Goal: Information Seeking & Learning: Compare options

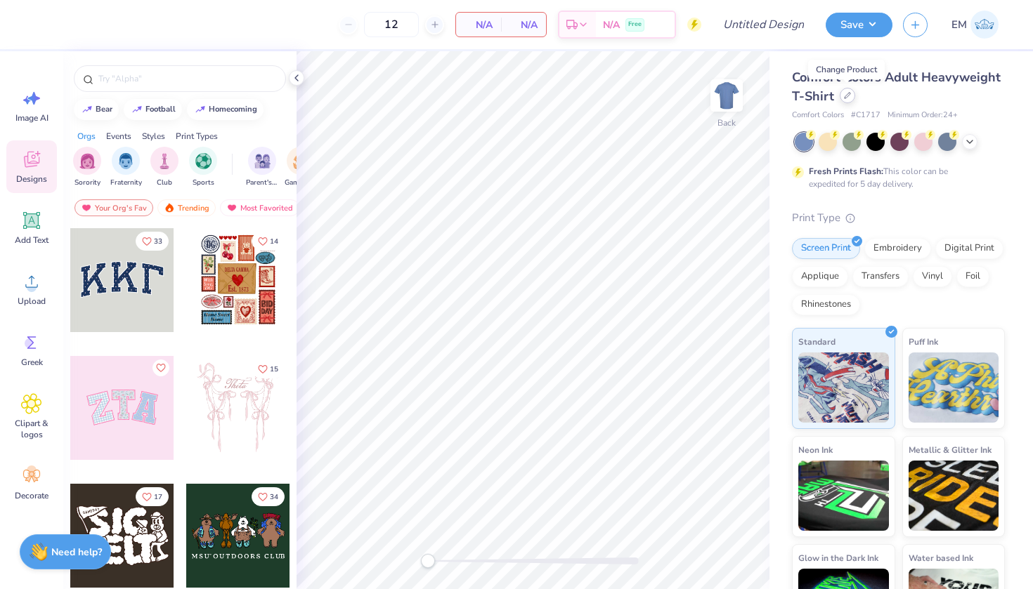
click at [847, 95] on icon at bounding box center [847, 95] width 7 height 7
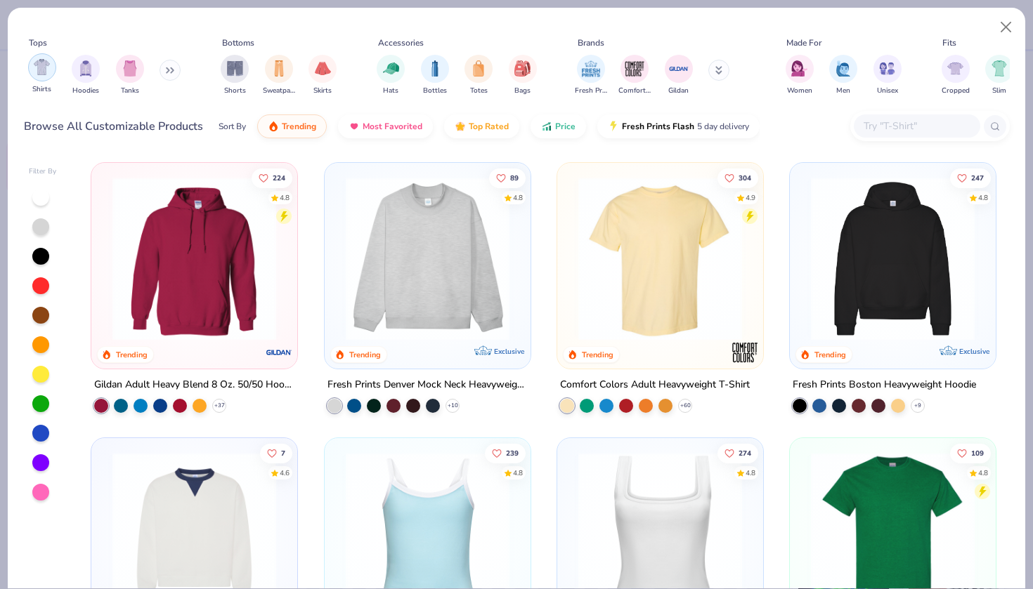
click at [44, 78] on div "filter for Shirts" at bounding box center [42, 67] width 28 height 28
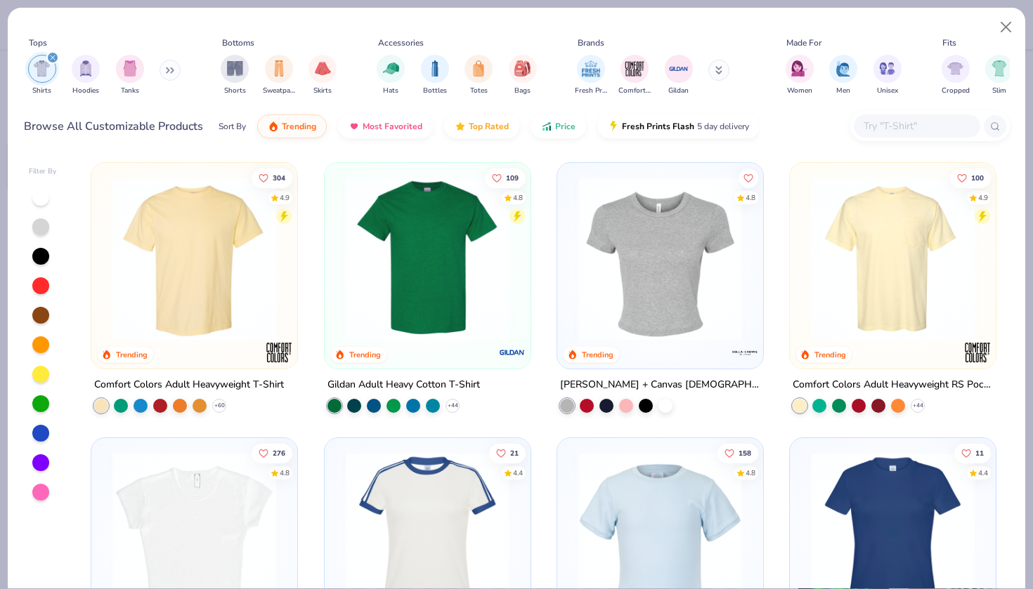
click at [43, 243] on div at bounding box center [43, 344] width 28 height 313
click at [46, 256] on div at bounding box center [40, 256] width 17 height 17
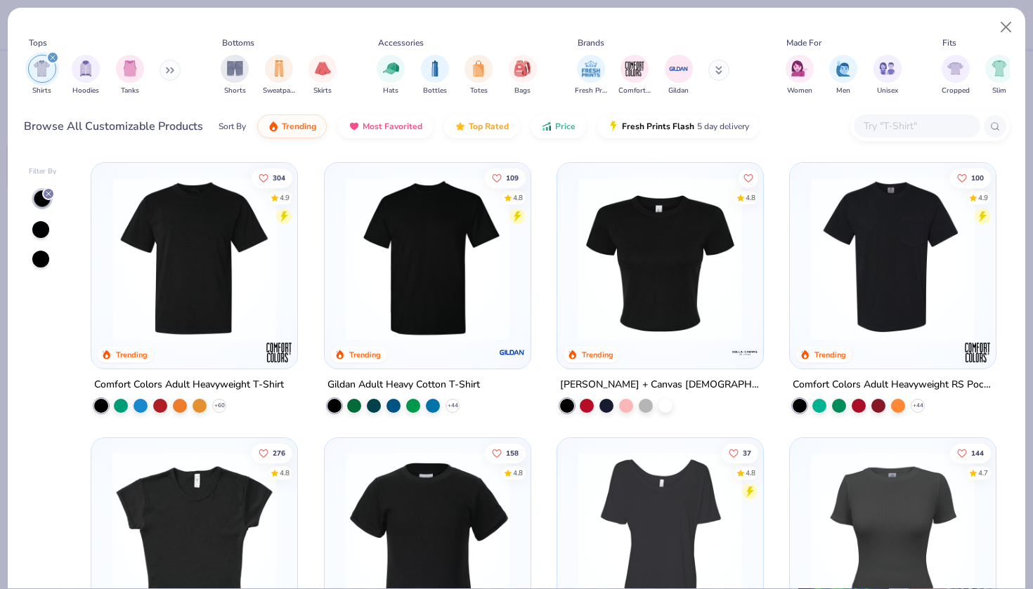
click at [155, 287] on img at bounding box center [194, 259] width 178 height 164
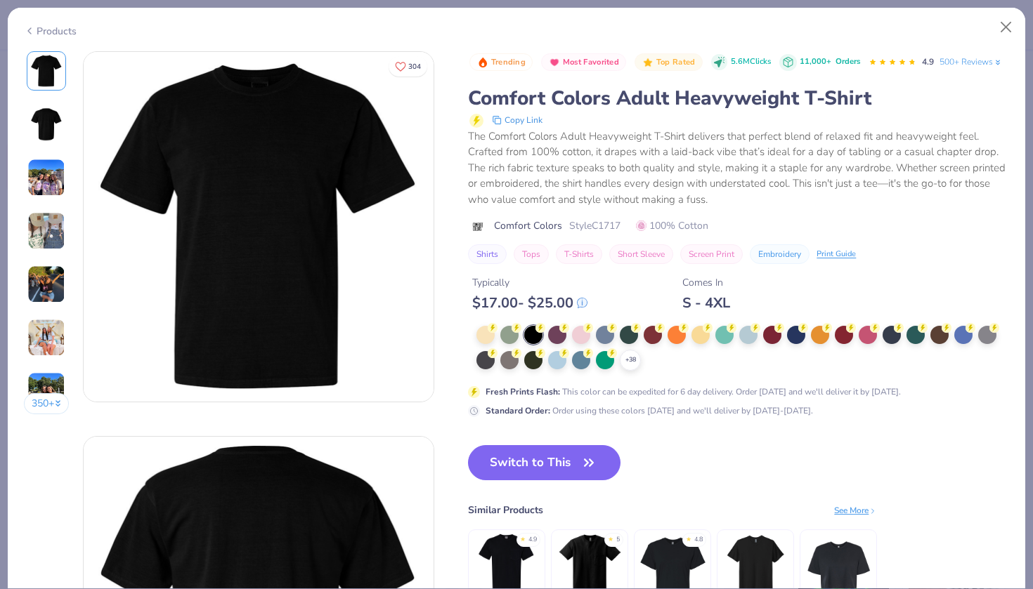
drag, startPoint x: 589, startPoint y: 217, endPoint x: 596, endPoint y: 218, distance: 7.1
click at [596, 218] on div "Comfort Colors Style C1717 100% Cotton" at bounding box center [738, 225] width 541 height 15
click at [47, 32] on div "Products" at bounding box center [50, 31] width 53 height 15
click at [43, 32] on div "Products" at bounding box center [50, 31] width 53 height 15
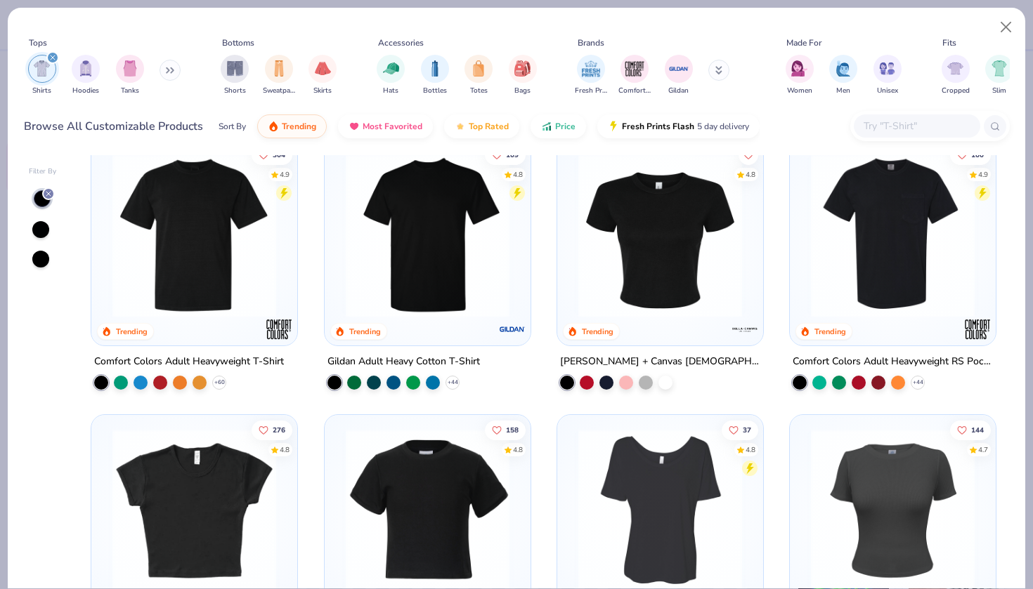
scroll to position [15, 0]
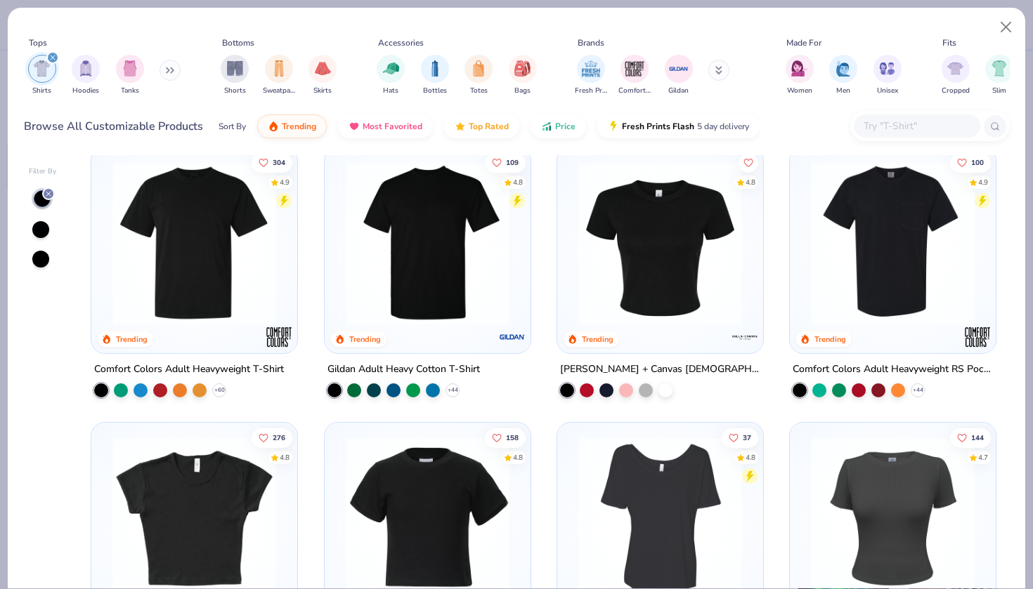
click at [419, 271] on img at bounding box center [428, 244] width 178 height 164
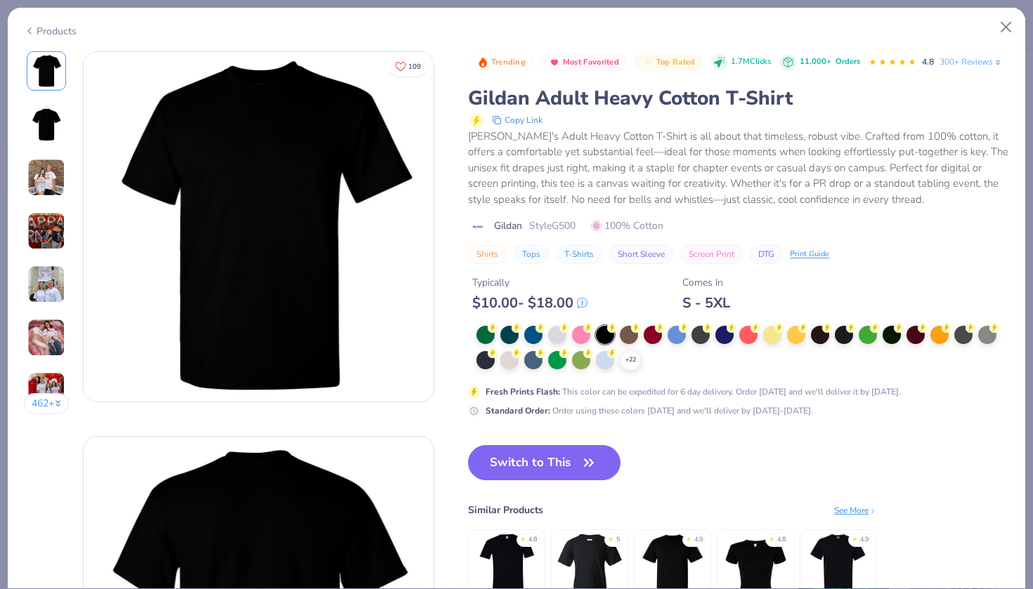
click at [58, 34] on div "Products" at bounding box center [50, 31] width 53 height 15
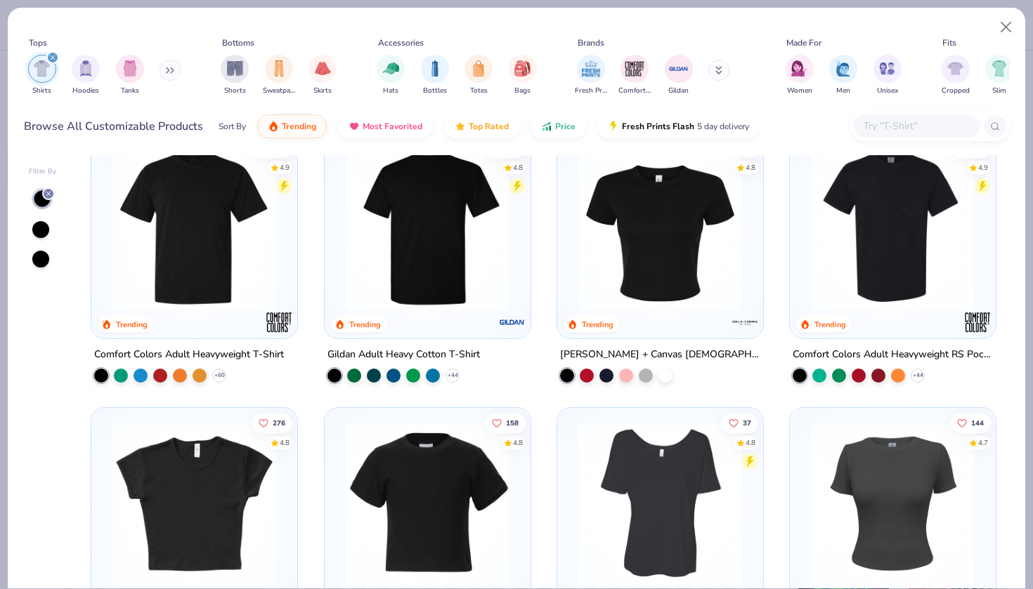
scroll to position [34, 0]
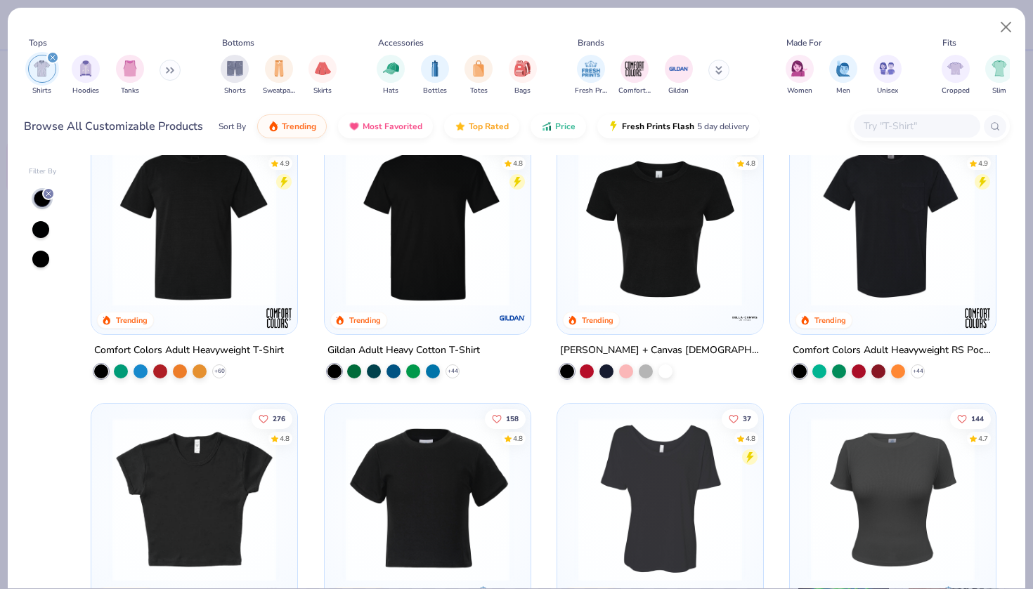
click at [822, 235] on img at bounding box center [893, 225] width 178 height 164
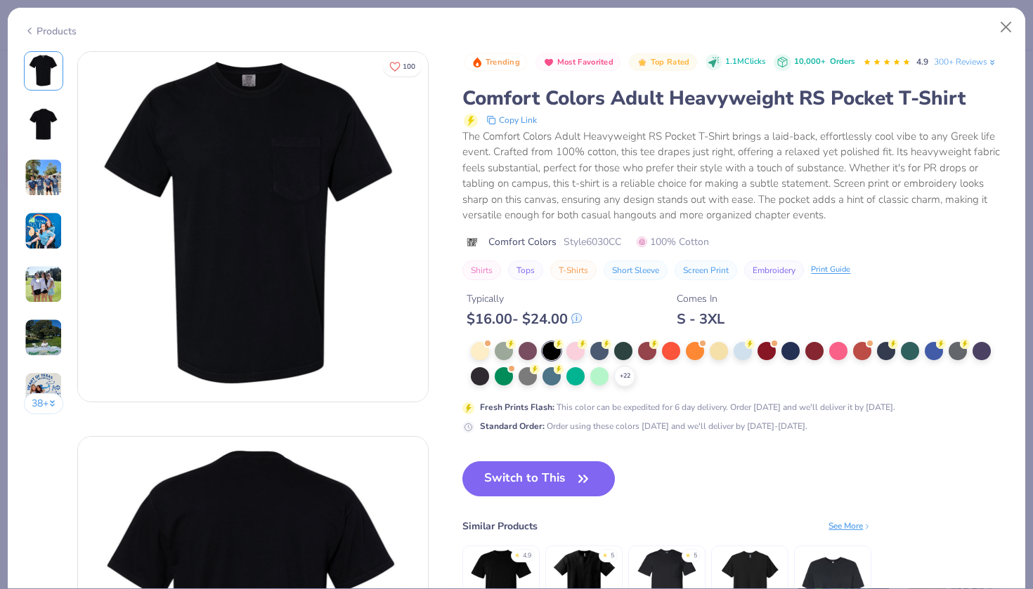
click at [35, 29] on div "Products" at bounding box center [50, 31] width 53 height 15
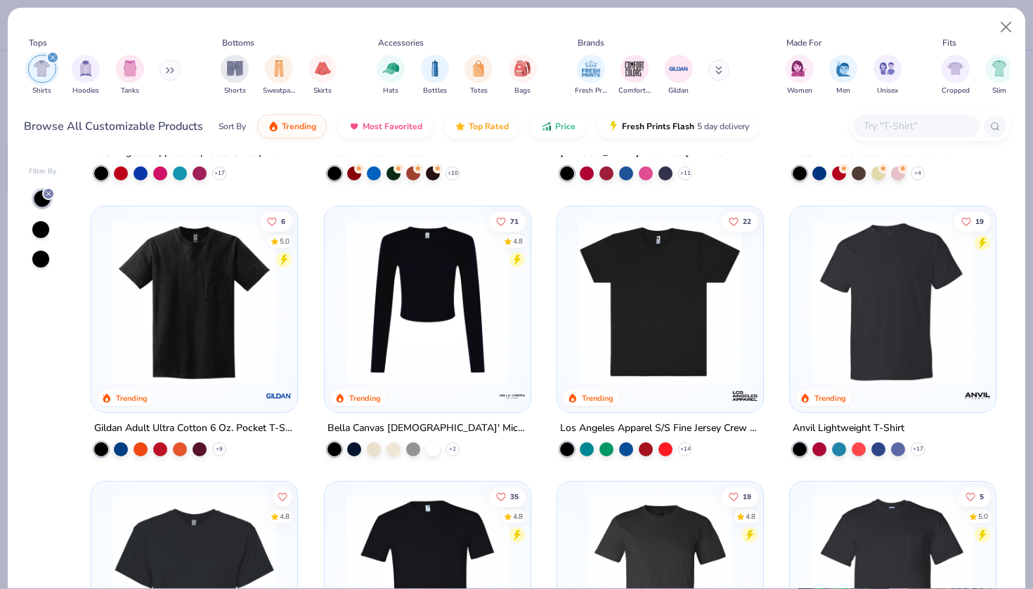
scroll to position [584, 0]
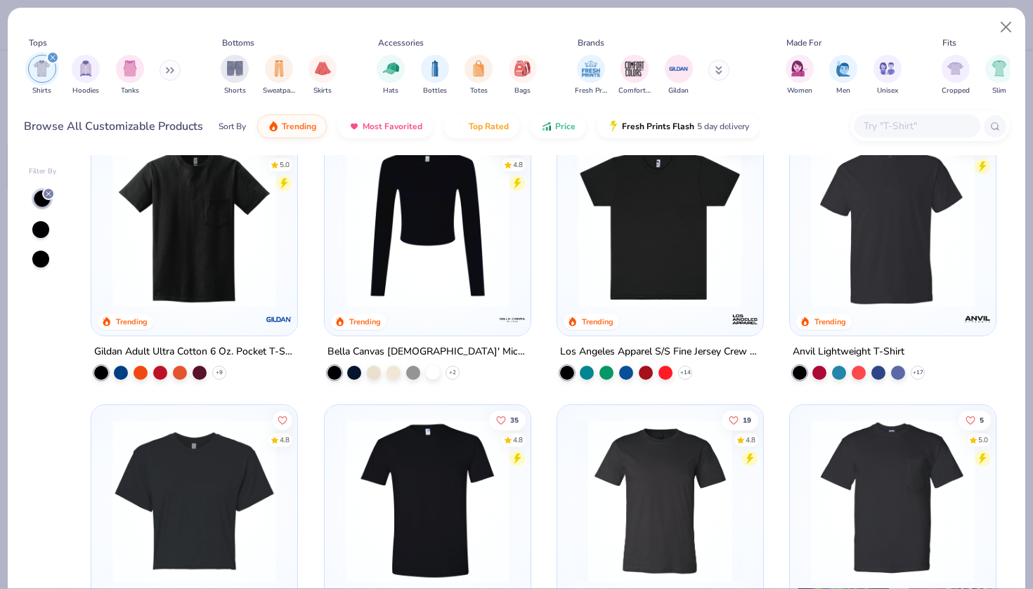
click at [878, 205] on img at bounding box center [893, 225] width 178 height 164
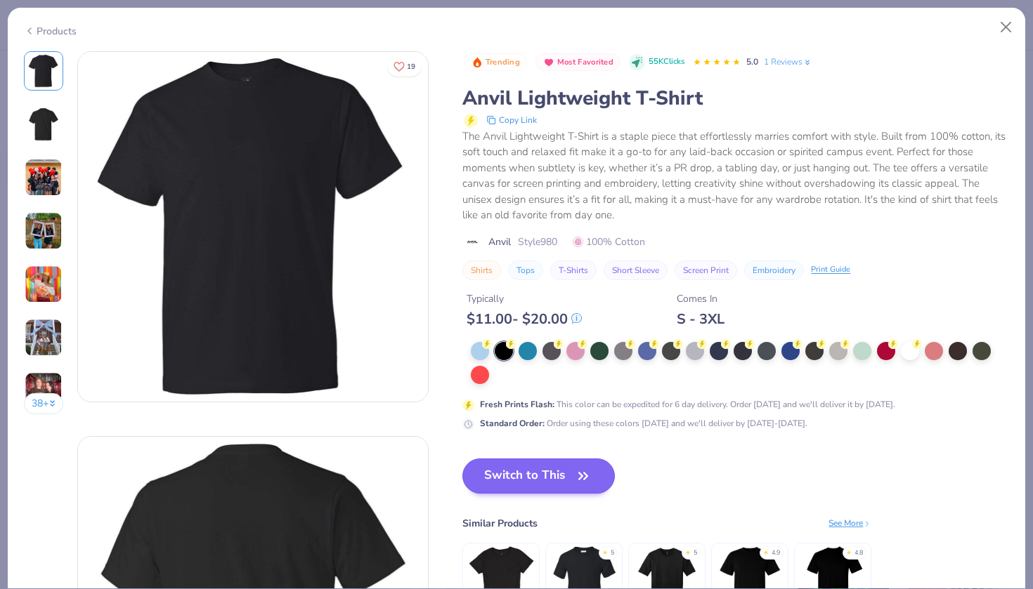
click at [545, 478] on button "Switch to This" at bounding box center [538, 476] width 152 height 35
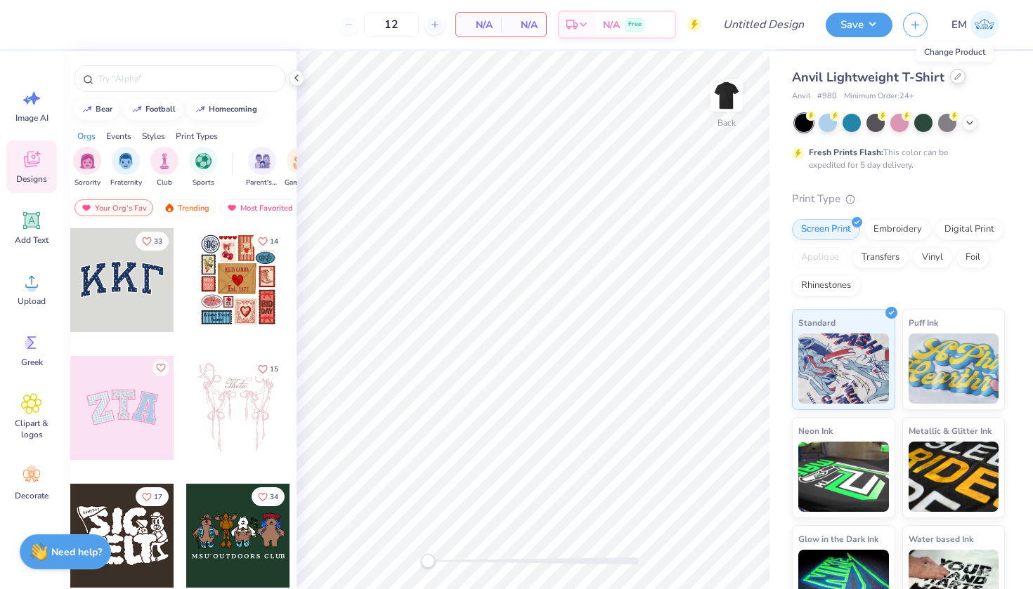
click at [953, 80] on div at bounding box center [957, 76] width 15 height 15
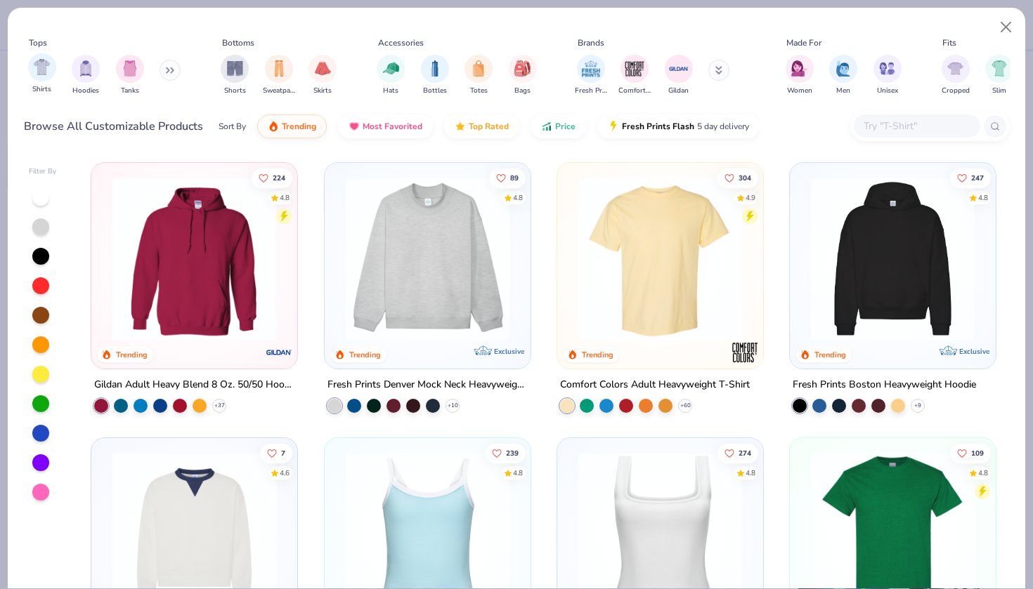
click at [32, 79] on div "Shirts" at bounding box center [42, 73] width 28 height 41
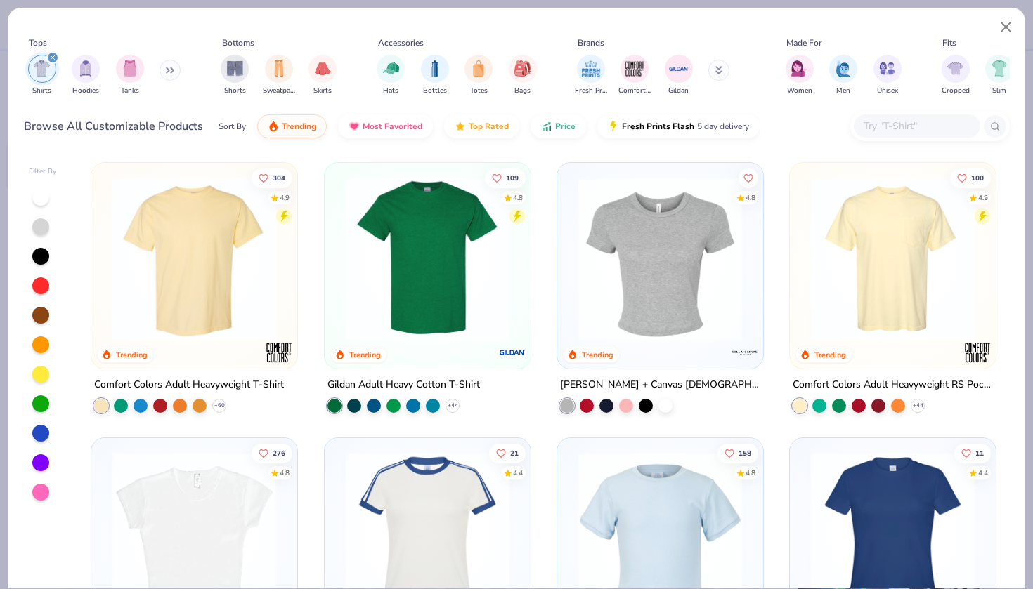
click at [41, 251] on div at bounding box center [40, 256] width 17 height 17
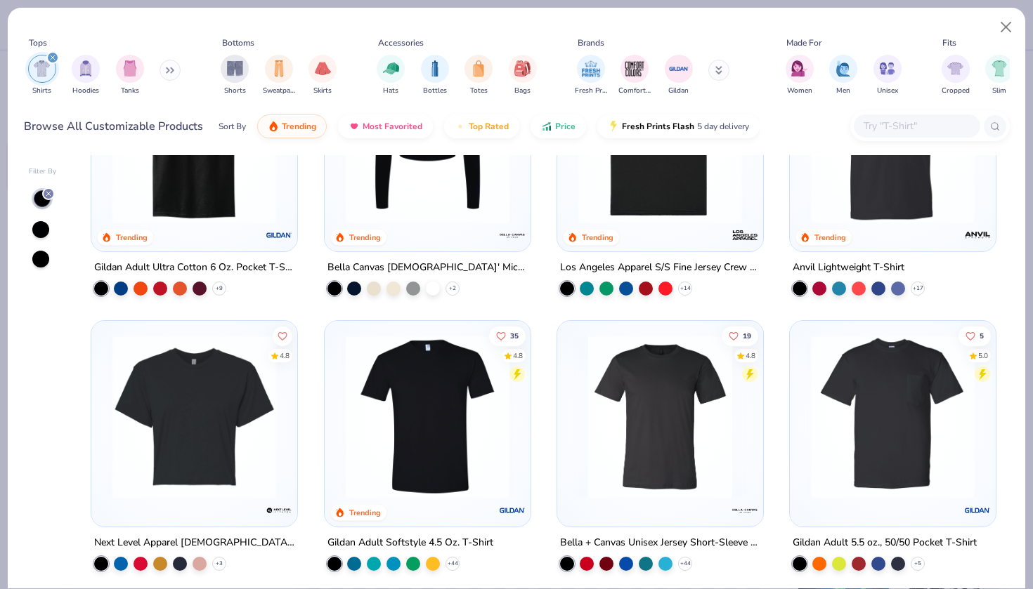
scroll to position [670, 0]
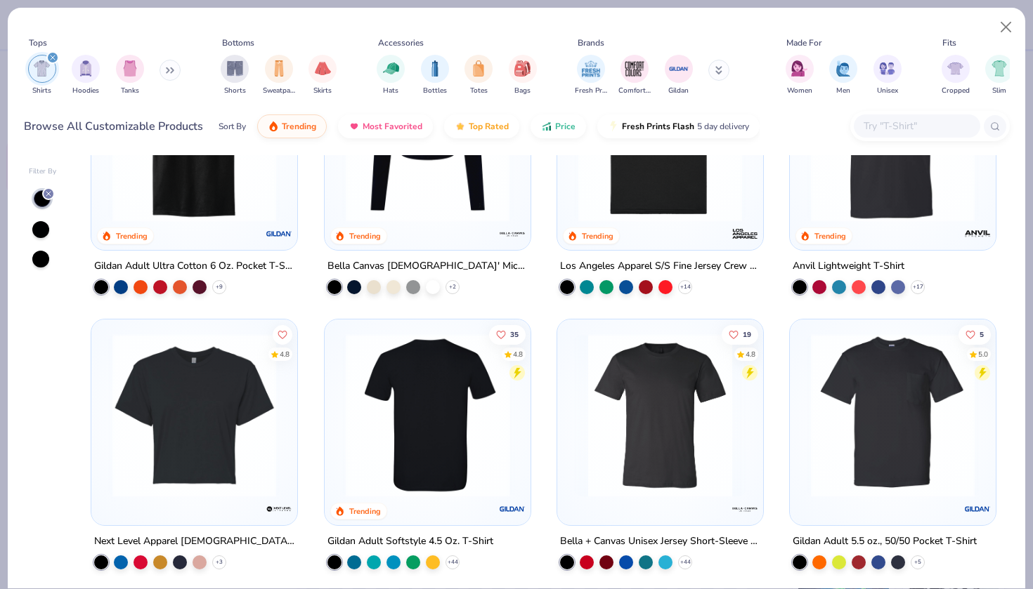
click at [338, 391] on img at bounding box center [249, 416] width 178 height 164
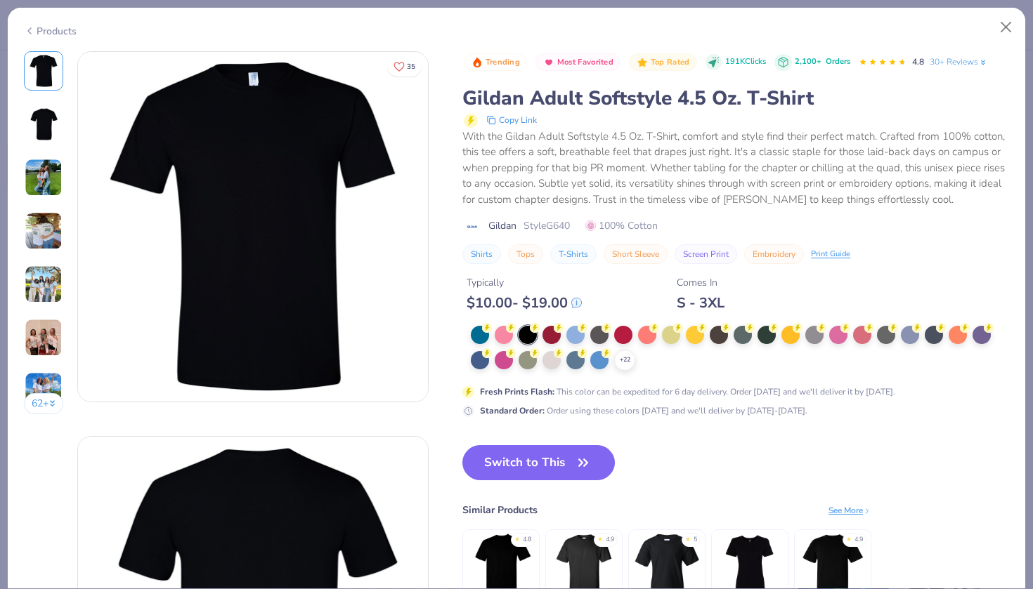
drag, startPoint x: 575, startPoint y: 221, endPoint x: 550, endPoint y: 221, distance: 24.6
click at [550, 221] on div "Gildan Style G640 100% Cotton" at bounding box center [735, 225] width 547 height 15
copy span "G640"
click at [62, 32] on div "Products" at bounding box center [50, 31] width 53 height 15
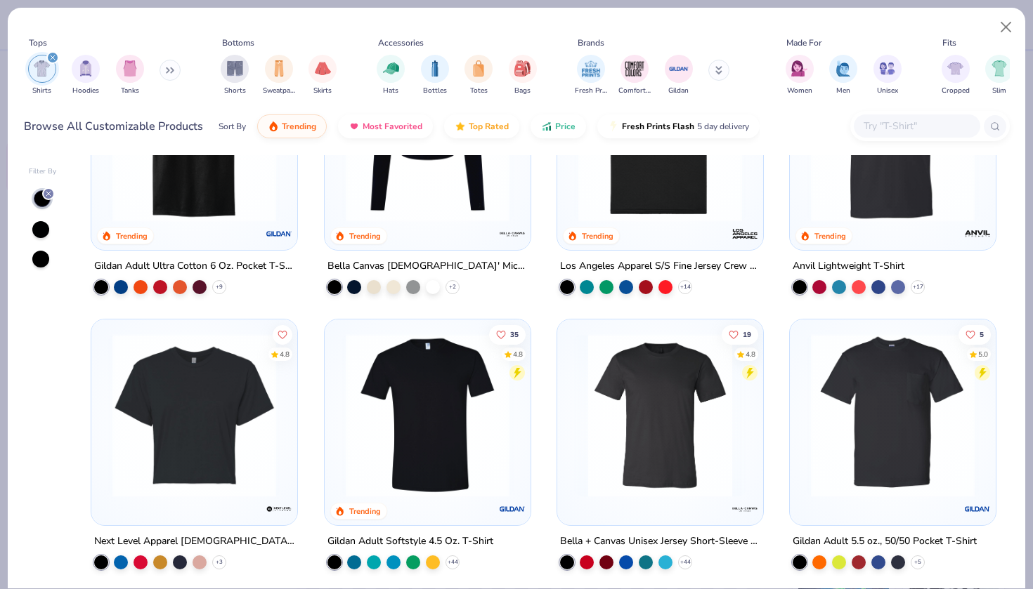
click at [834, 200] on img at bounding box center [893, 140] width 178 height 164
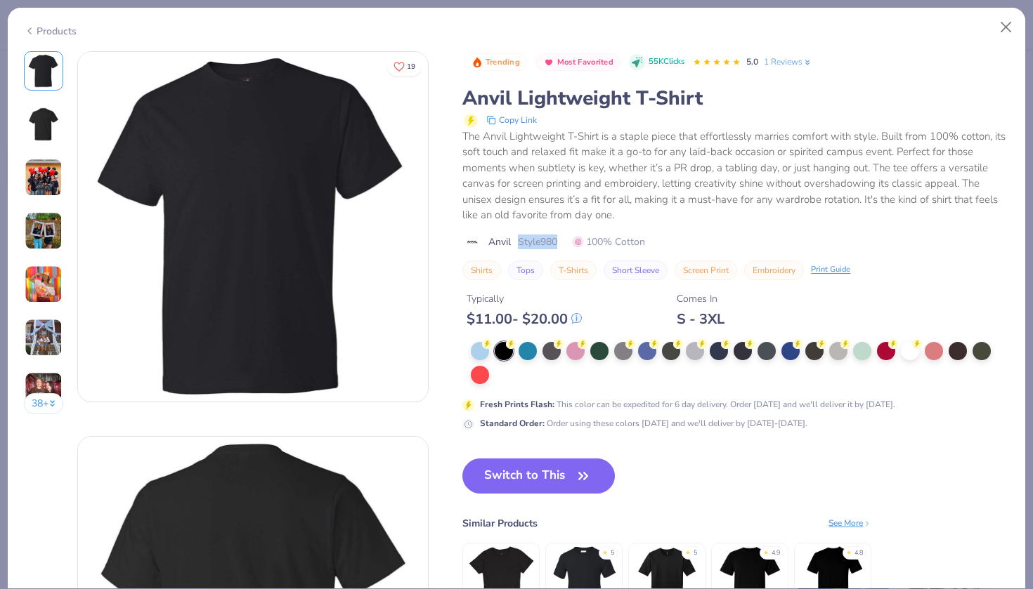
drag, startPoint x: 563, startPoint y: 240, endPoint x: 521, endPoint y: 240, distance: 42.9
click at [521, 240] on div "Anvil Style 980 100% Cotton" at bounding box center [735, 242] width 547 height 15
copy span "Style 980"
click at [55, 30] on div "Products" at bounding box center [50, 31] width 53 height 15
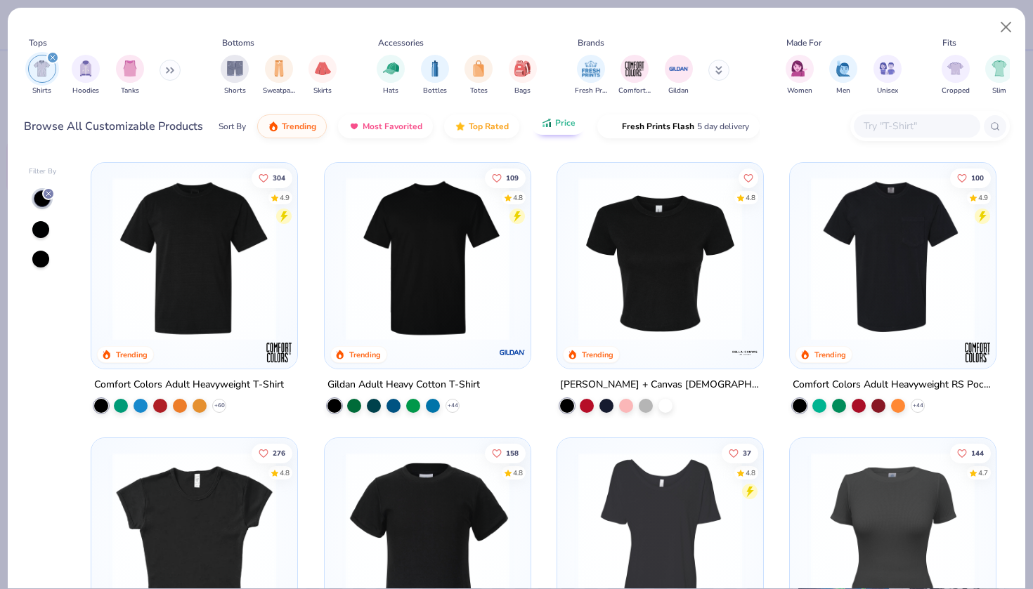
click at [549, 131] on button "Price" at bounding box center [557, 123] width 55 height 24
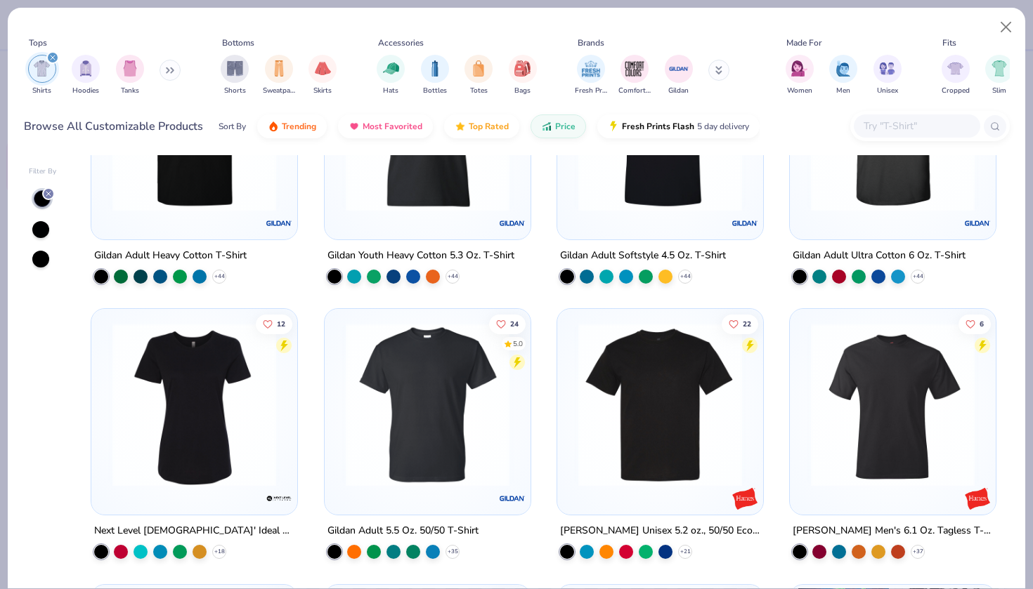
scroll to position [134, 0]
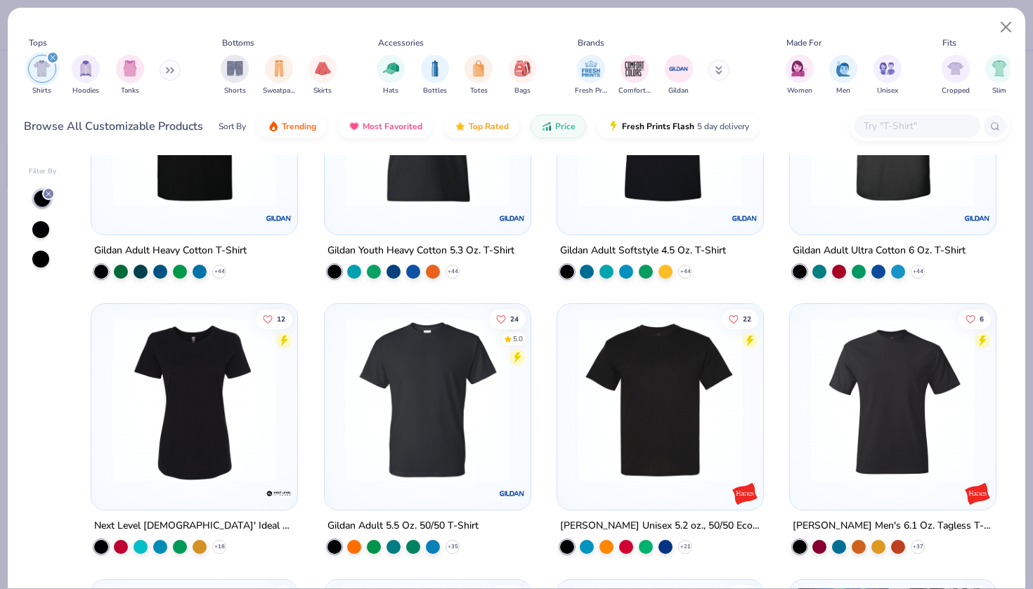
click at [404, 382] on img at bounding box center [428, 400] width 178 height 164
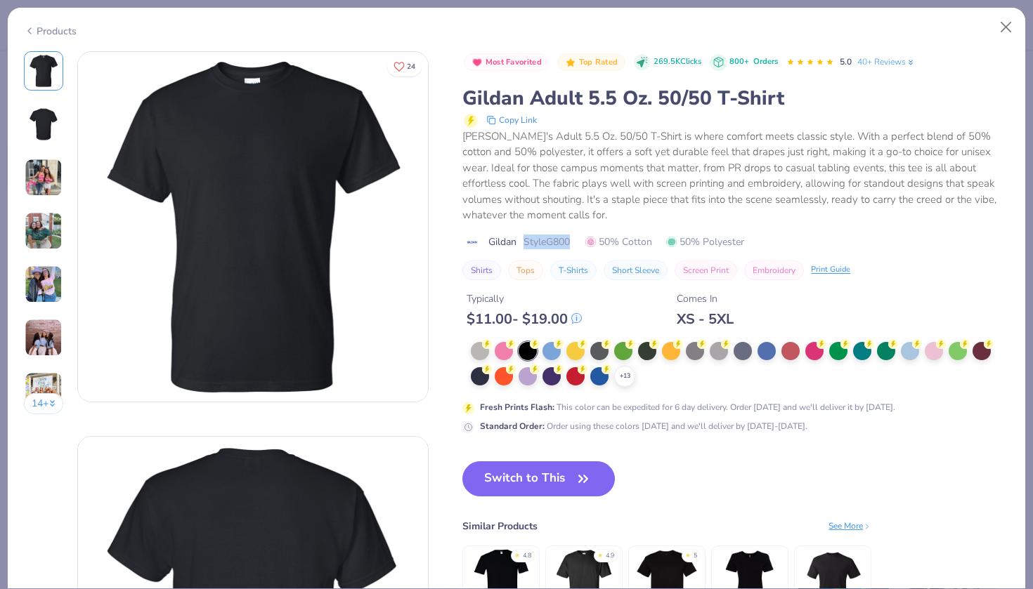
drag, startPoint x: 574, startPoint y: 240, endPoint x: 527, endPoint y: 238, distance: 47.1
click at [527, 238] on span "Style G800" at bounding box center [546, 242] width 46 height 15
copy span "Style G800"
click at [60, 34] on div "Products" at bounding box center [50, 31] width 53 height 15
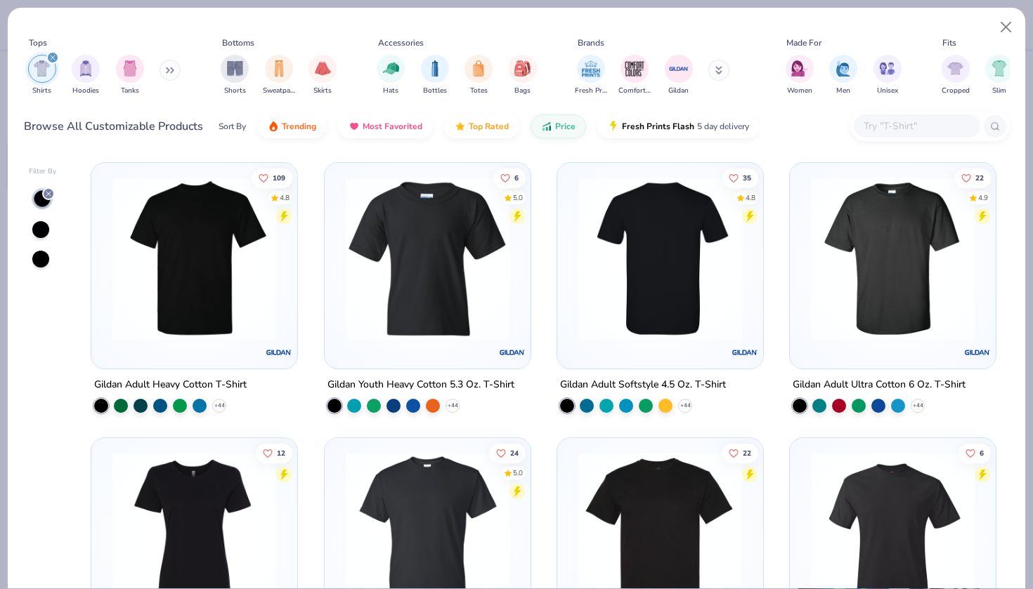
click at [633, 306] on img at bounding box center [660, 259] width 178 height 164
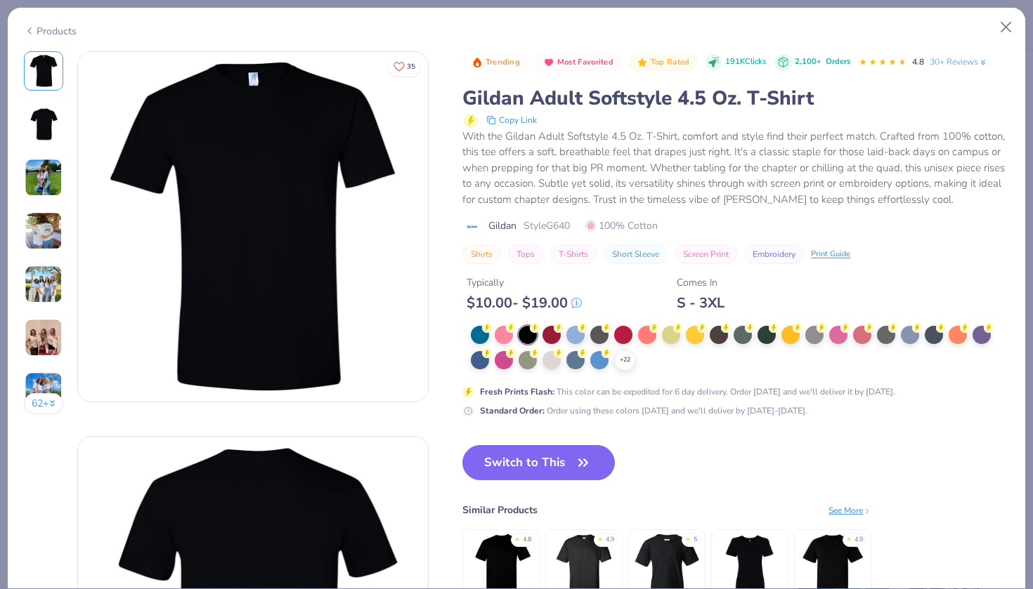
drag, startPoint x: 574, startPoint y: 223, endPoint x: 549, endPoint y: 223, distance: 24.6
click at [549, 223] on span "Style G640" at bounding box center [546, 225] width 46 height 15
copy span "G640"
